Goal: Transaction & Acquisition: Obtain resource

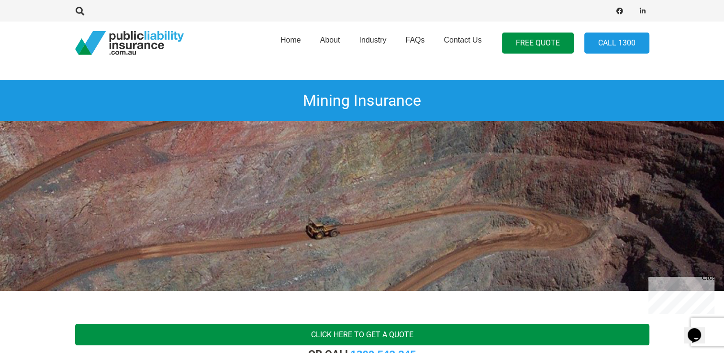
click at [361, 334] on link "Click here to get a quote" at bounding box center [362, 335] width 574 height 22
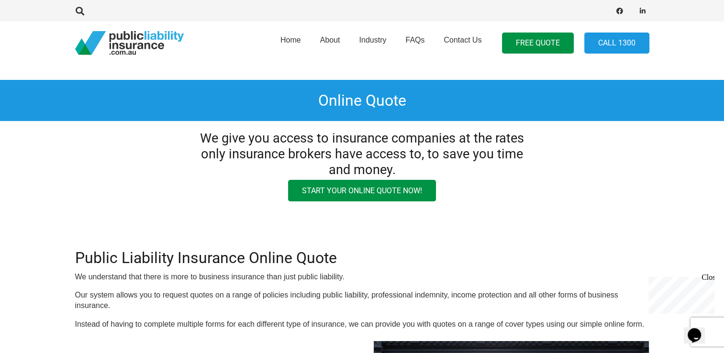
click at [708, 278] on div "Close" at bounding box center [707, 279] width 12 height 12
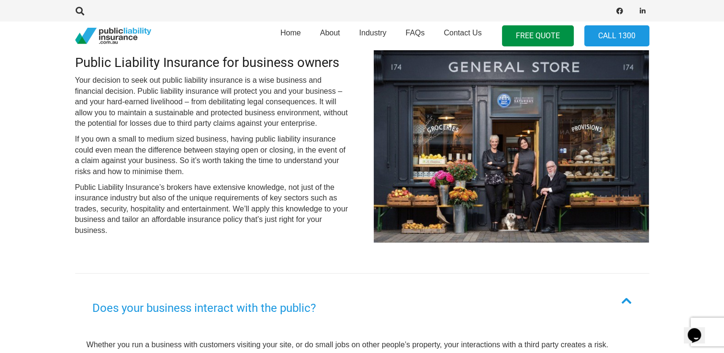
scroll to position [250, 0]
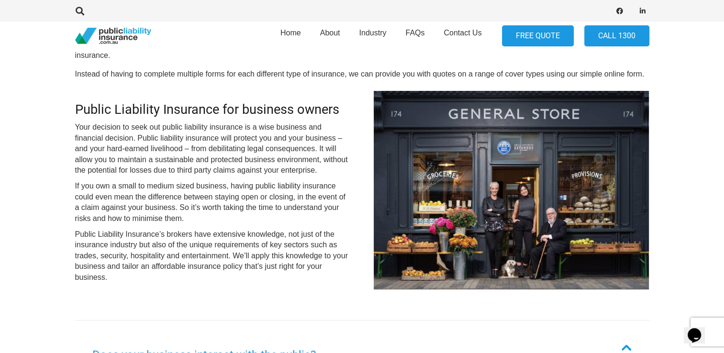
click at [540, 39] on link "FREE QUOTE" at bounding box center [538, 36] width 72 height 22
